Goal: Information Seeking & Learning: Learn about a topic

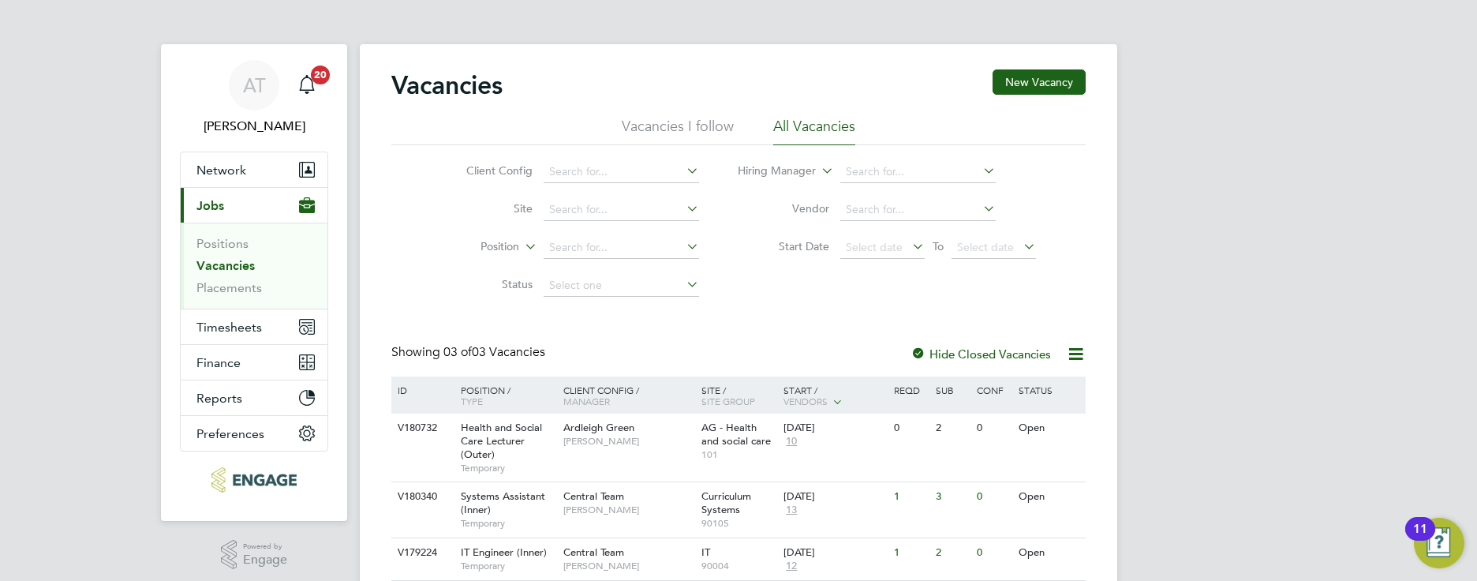
scroll to position [43, 0]
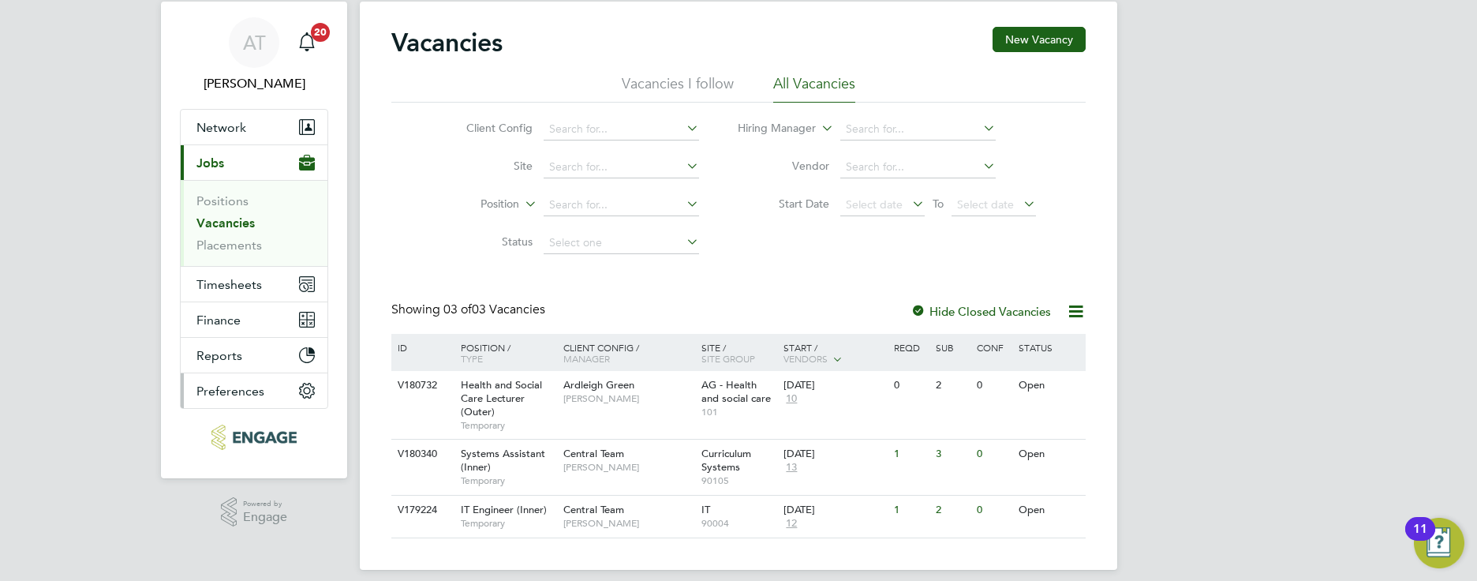
click at [239, 383] on span "Preferences" at bounding box center [230, 390] width 68 height 15
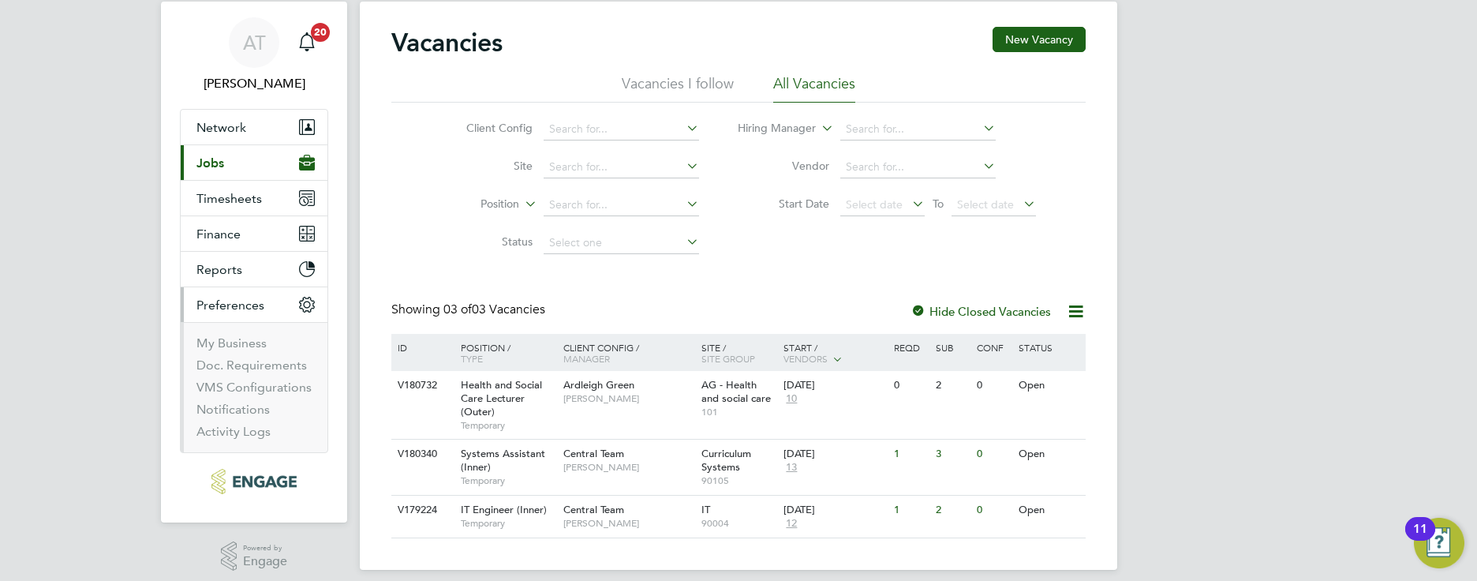
click at [228, 166] on button "Current page: Jobs" at bounding box center [254, 162] width 147 height 35
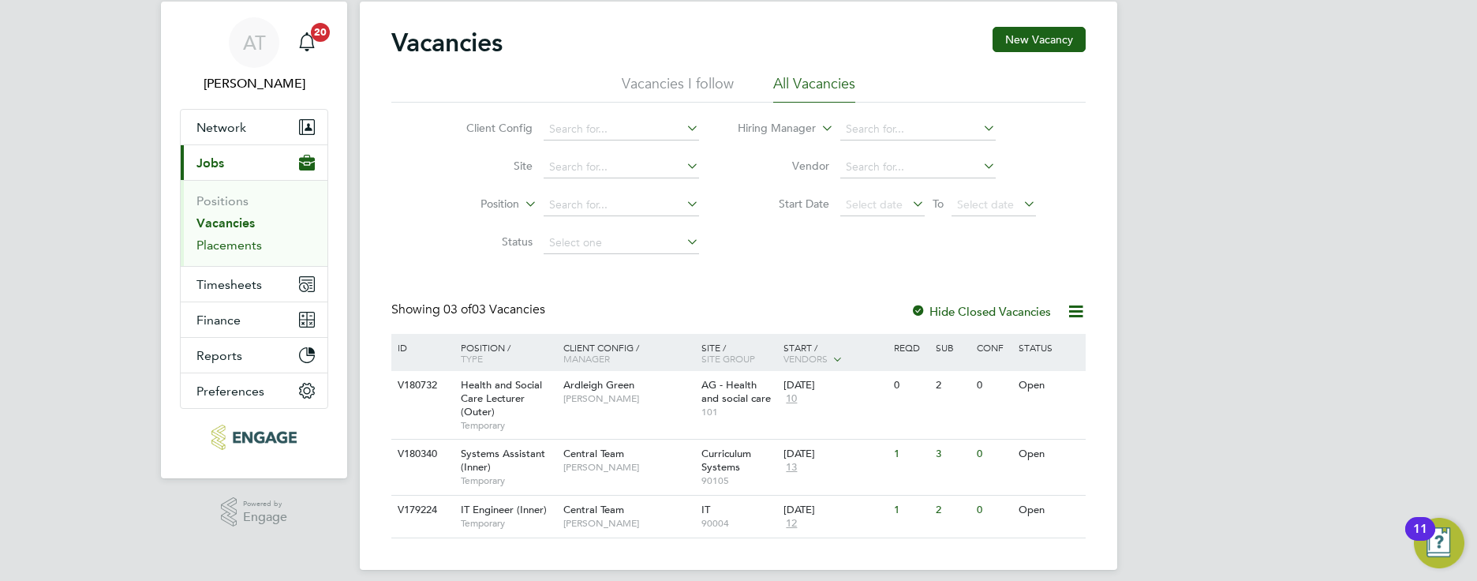
click at [244, 245] on link "Placements" at bounding box center [228, 244] width 65 height 15
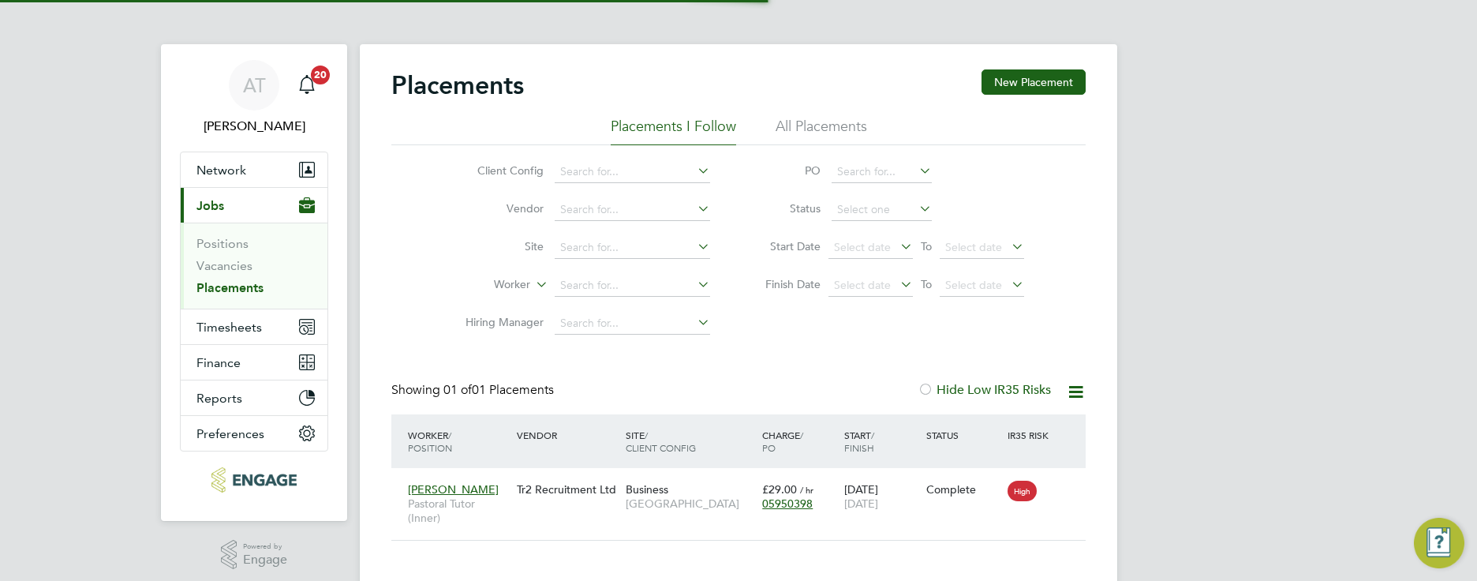
scroll to position [15, 74]
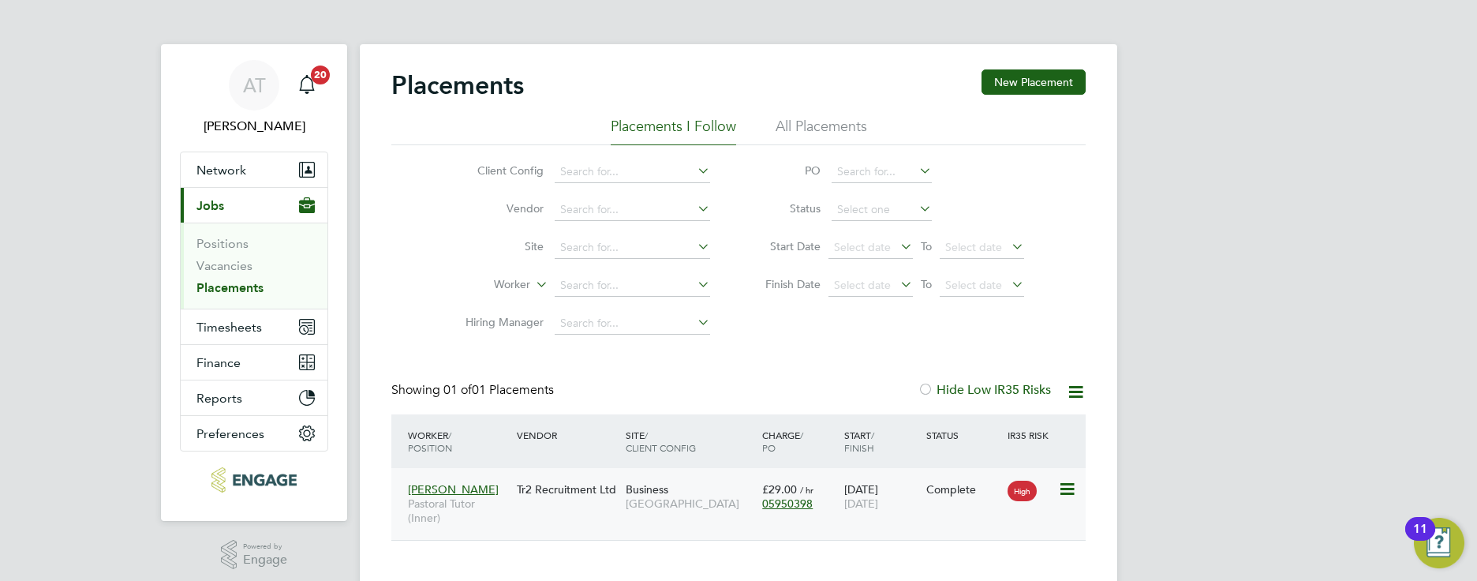
click at [522, 513] on div "Liz Kidsley Pastoral Tutor (Inner) Tr2 Recruitment Ltd Business Tower Hamlets C…" at bounding box center [738, 504] width 694 height 72
click at [490, 498] on span "Pastoral Tutor (Inner)" at bounding box center [458, 510] width 101 height 28
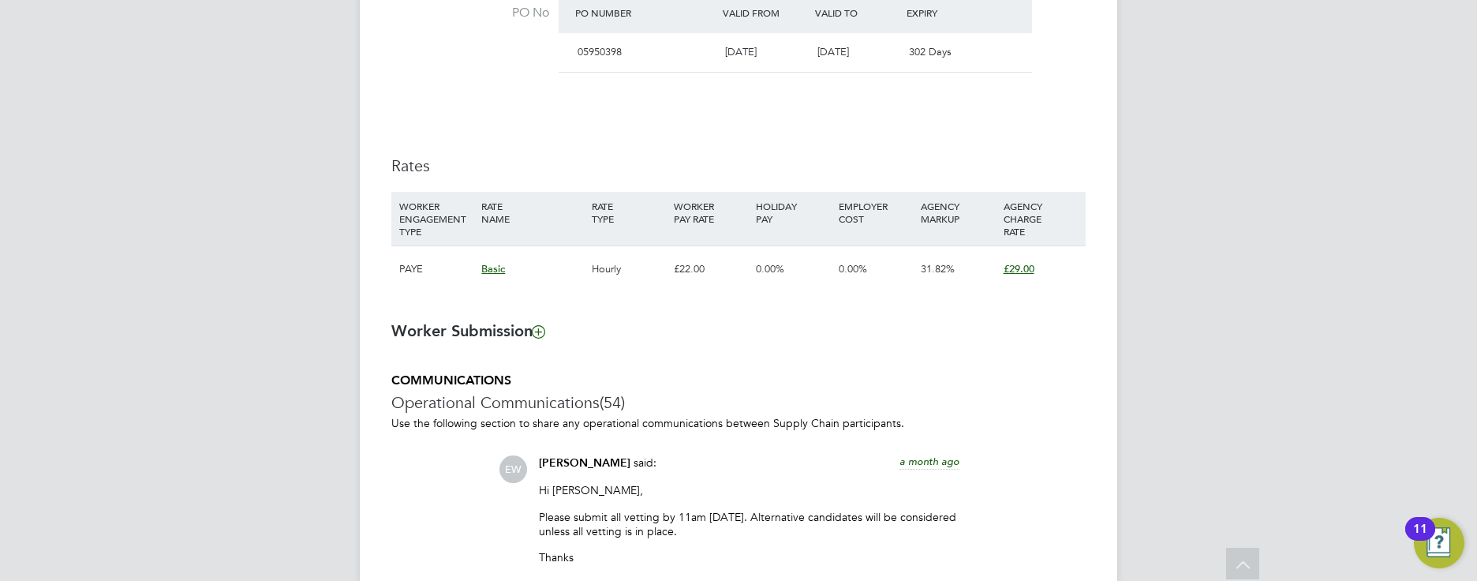
scroll to position [929, 0]
